Goal: Task Accomplishment & Management: Manage account settings

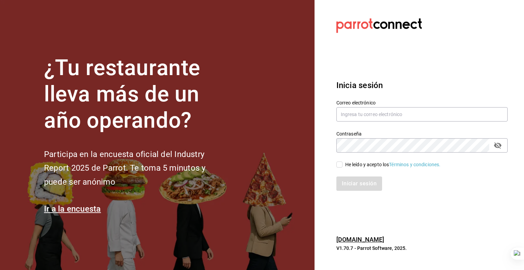
drag, startPoint x: 476, startPoint y: 0, endPoint x: 491, endPoint y: 34, distance: 37.1
click at [491, 34] on div at bounding box center [421, 25] width 171 height 19
click at [364, 116] on input "text" at bounding box center [421, 114] width 171 height 14
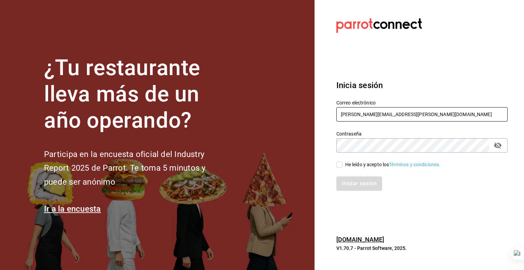
type input "[PERSON_NAME][EMAIL_ADDRESS][PERSON_NAME][DOMAIN_NAME]"
click at [498, 148] on icon "passwordField" at bounding box center [498, 145] width 8 height 8
click at [339, 162] on input "He leído y acepto los Términos y condiciones." at bounding box center [339, 164] width 6 height 6
checkbox input "true"
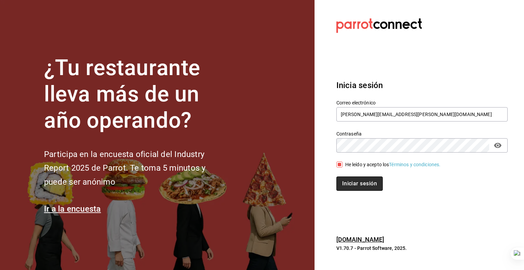
click at [356, 185] on button "Iniciar sesión" at bounding box center [359, 183] width 46 height 14
